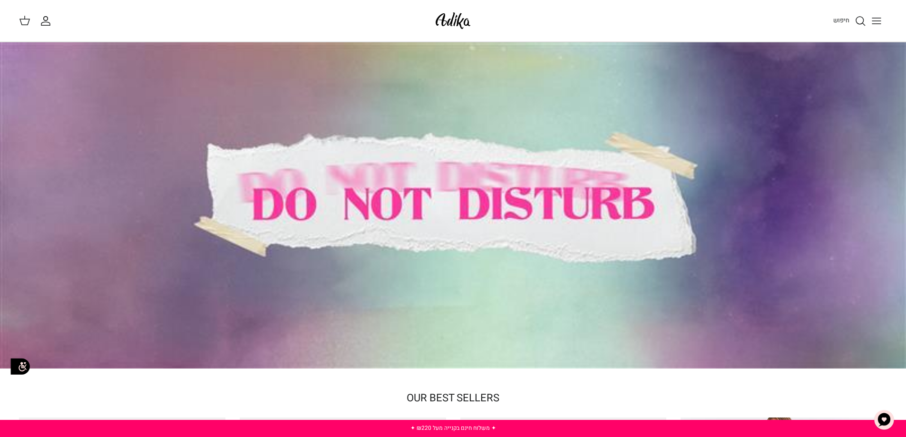
click at [883, 24] on button "Toggle menu" at bounding box center [876, 20] width 21 height 21
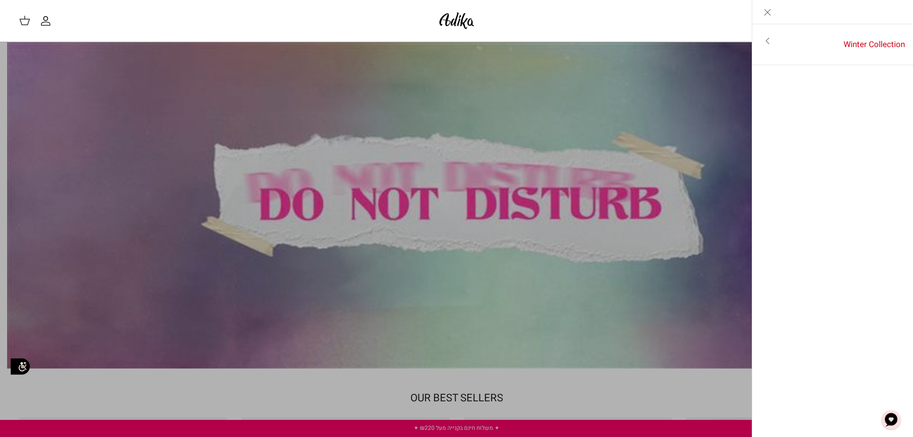
click at [773, 12] on icon "Close" at bounding box center [767, 12] width 11 height 11
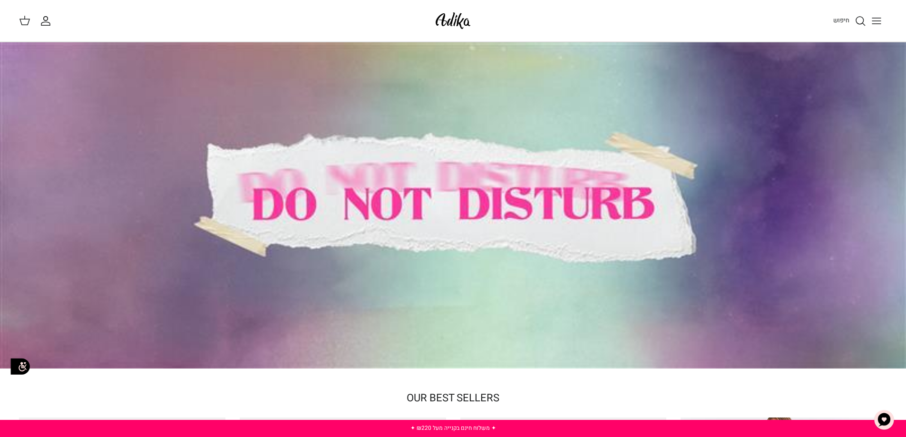
click at [870, 18] on button "Toggle menu" at bounding box center [876, 20] width 21 height 21
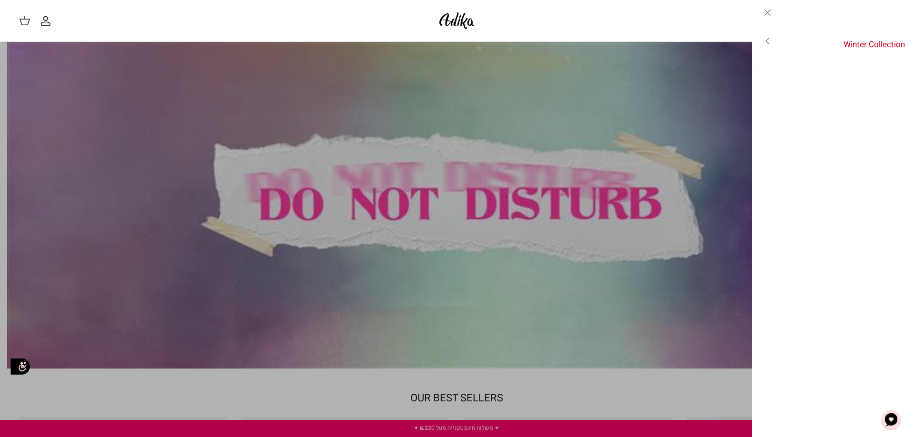
click at [766, 42] on icon "Toggle menu" at bounding box center [767, 40] width 11 height 11
click at [800, 36] on link "לכל הפריטים" at bounding box center [833, 42] width 152 height 24
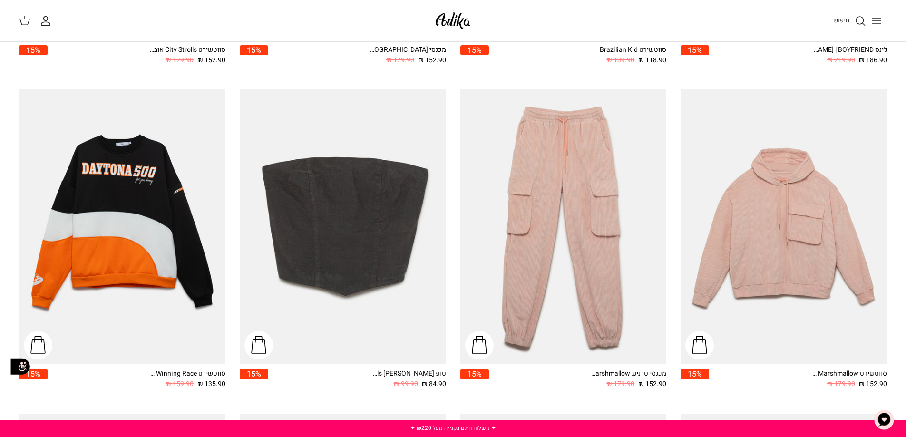
scroll to position [333, 0]
